Goal: Find specific page/section: Find specific page/section

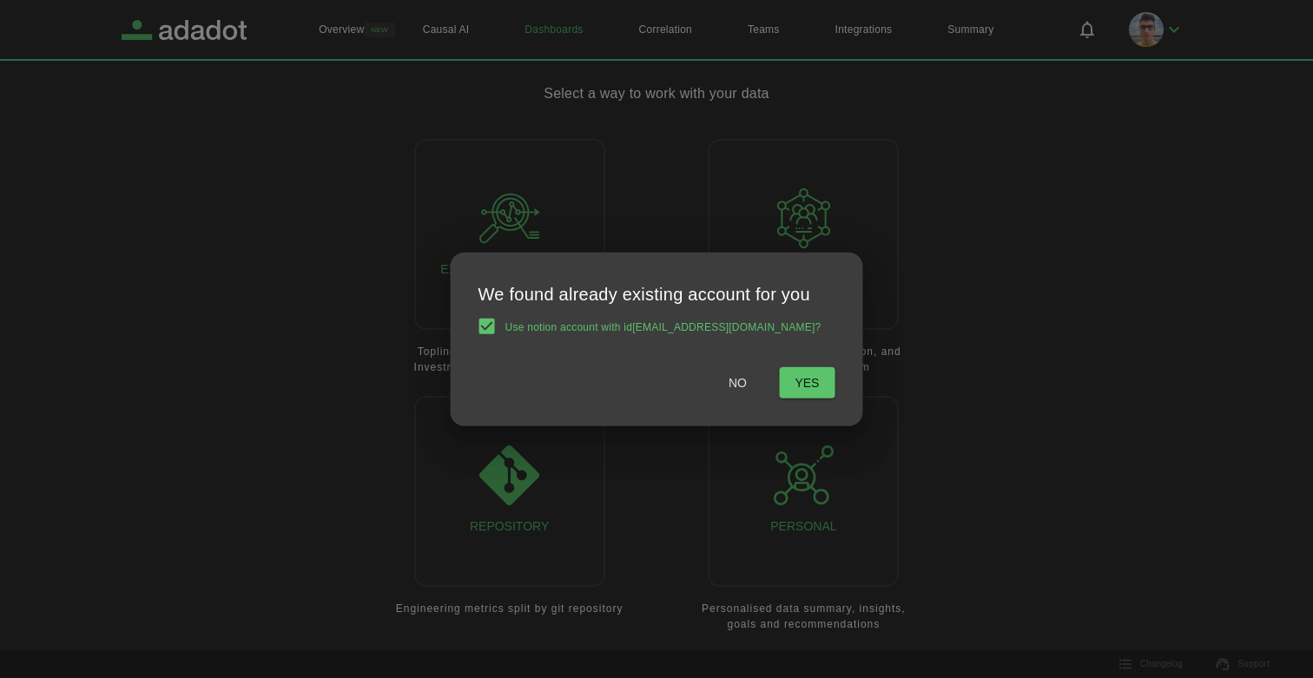
click at [729, 383] on span "No" at bounding box center [738, 383] width 18 height 22
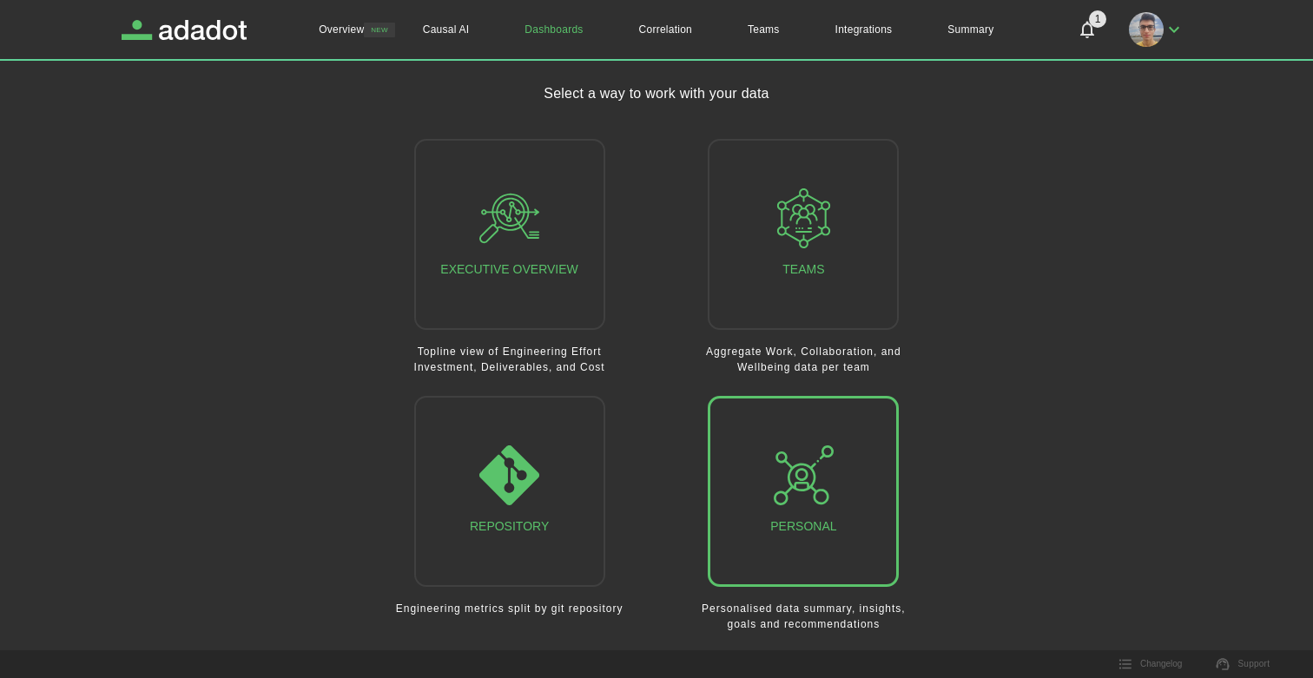
click at [810, 479] on icon "button" at bounding box center [804, 476] width 60 height 60
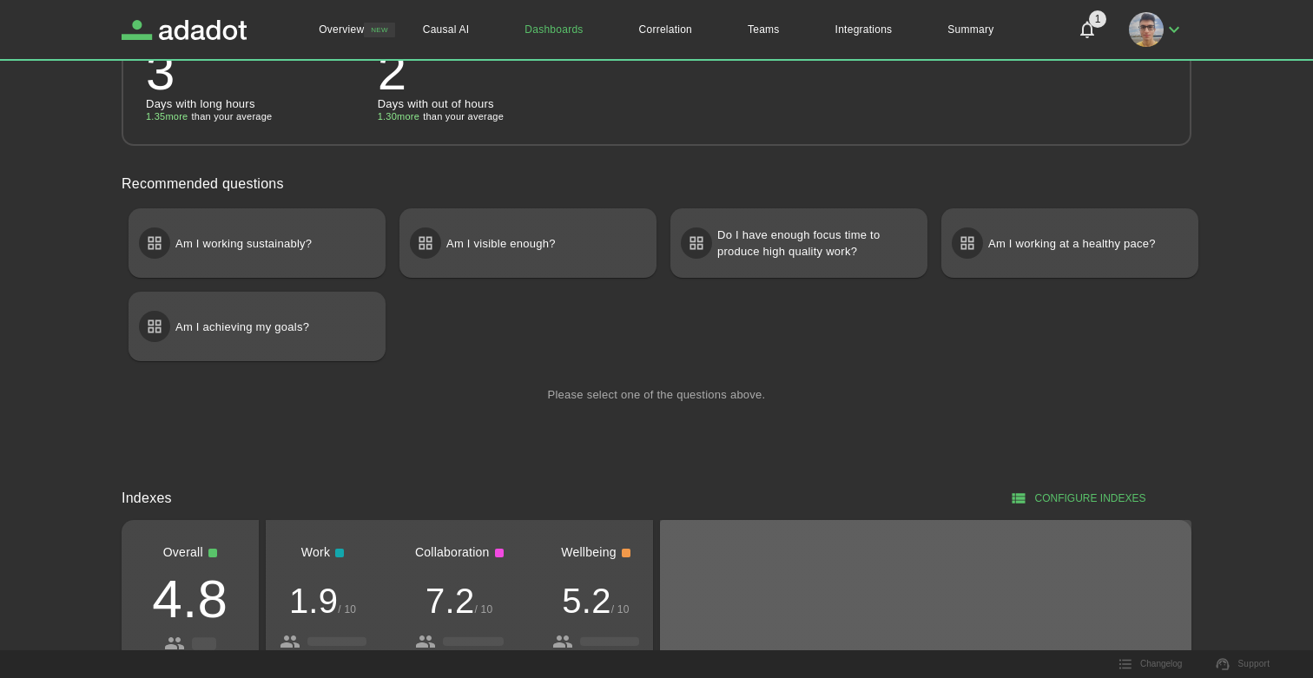
scroll to position [596, 0]
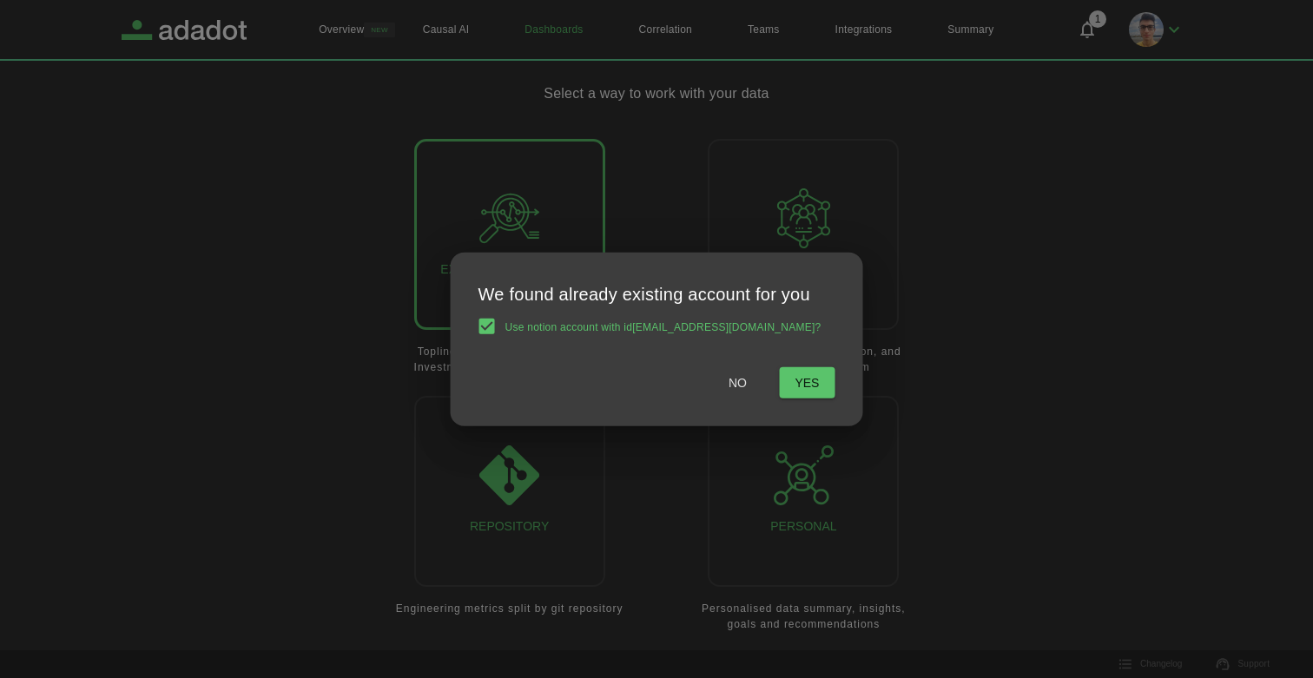
click at [526, 279] on div "We found already existing account for you Use notion account with id [EMAIL_ADD…" at bounding box center [657, 339] width 413 height 175
click at [741, 393] on button "No" at bounding box center [738, 383] width 56 height 32
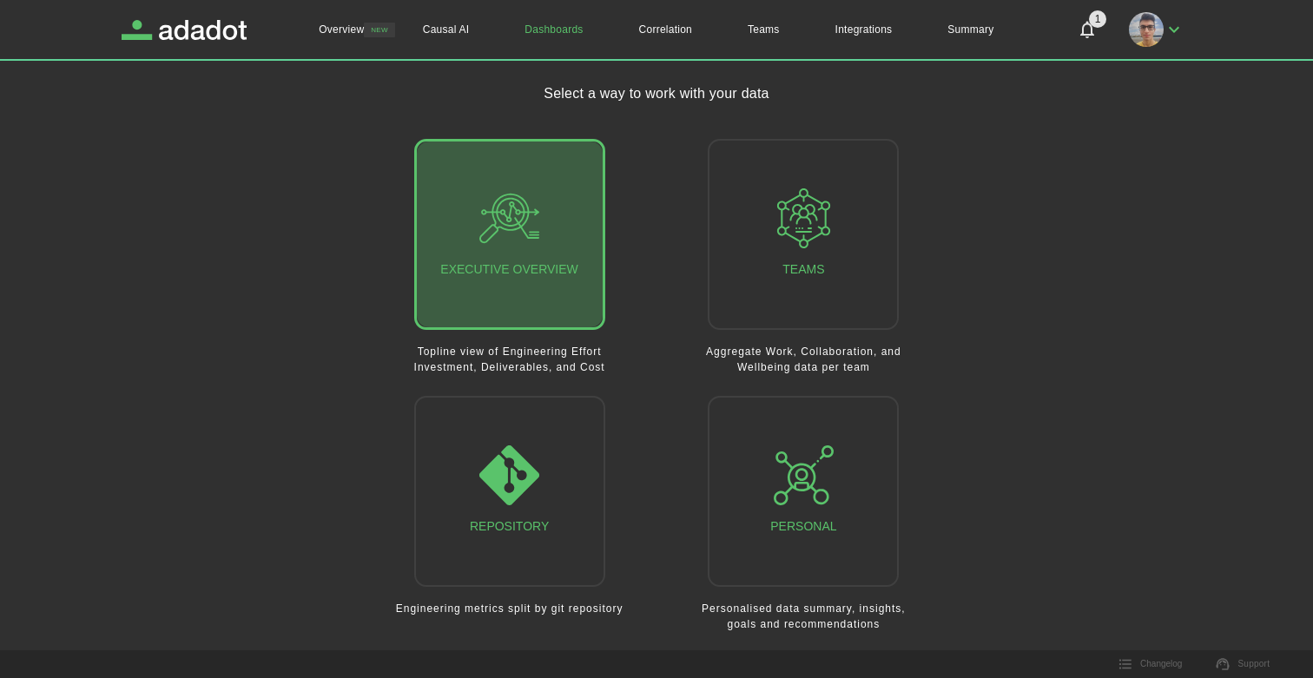
click at [555, 287] on button "Executive Overview" at bounding box center [509, 234] width 191 height 191
